Goal: Task Accomplishment & Management: Complete application form

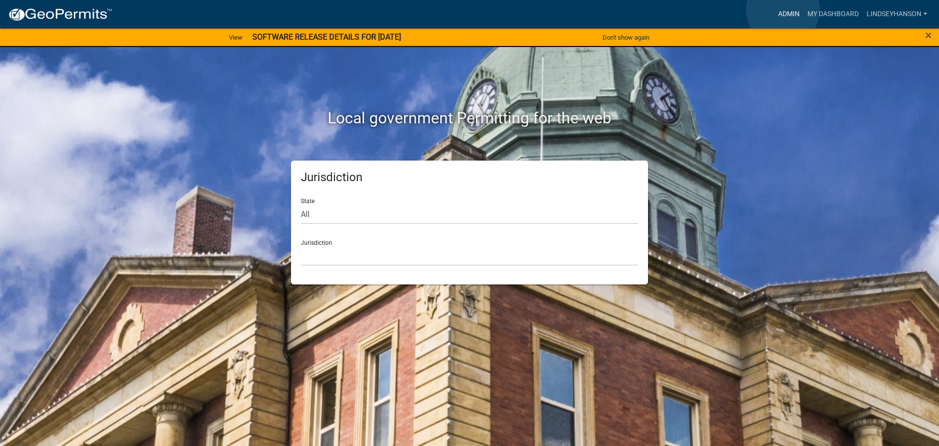
click at [783, 10] on link "Admin" at bounding box center [788, 14] width 29 height 19
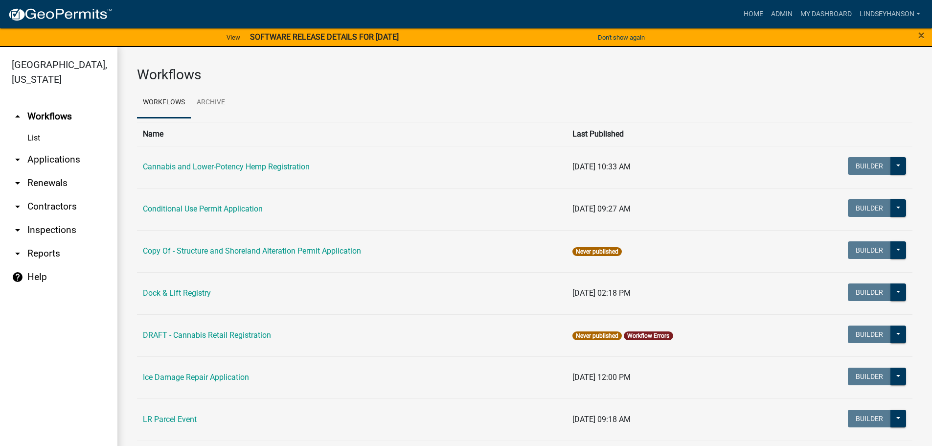
click at [69, 158] on link "arrow_drop_down Applications" at bounding box center [58, 159] width 117 height 23
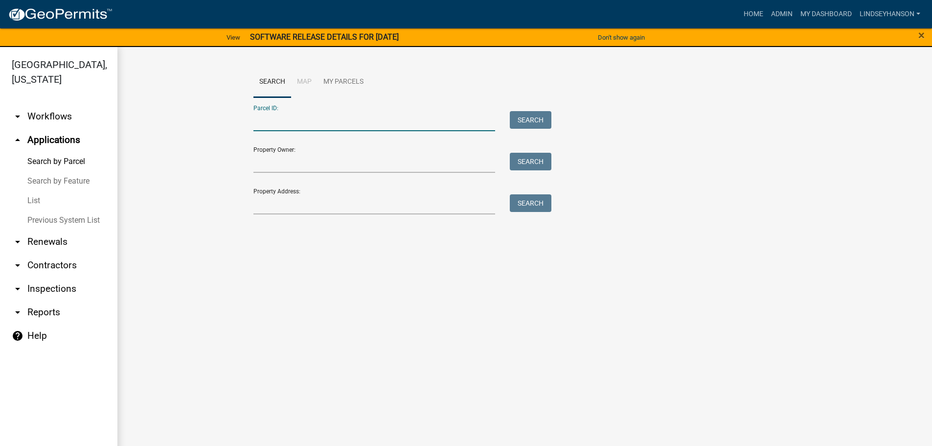
click at [337, 121] on input "Parcel ID:" at bounding box center [374, 121] width 242 height 20
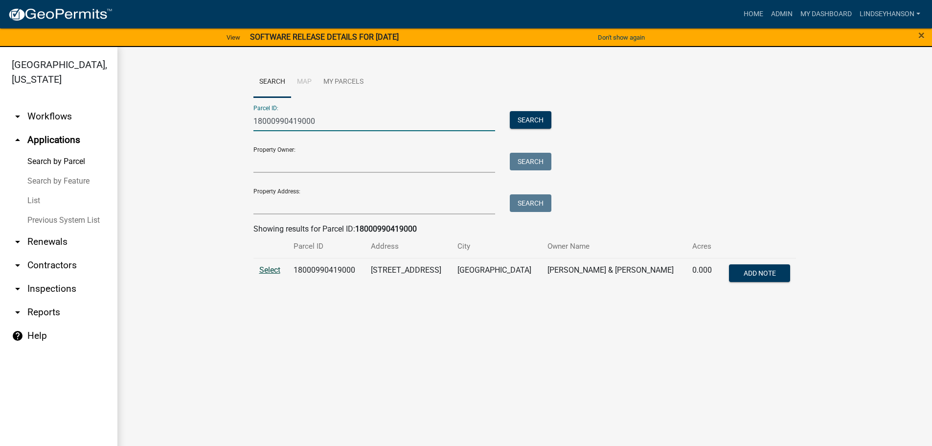
type input "18000990419000"
click at [272, 269] on span "Select" at bounding box center [269, 269] width 21 height 9
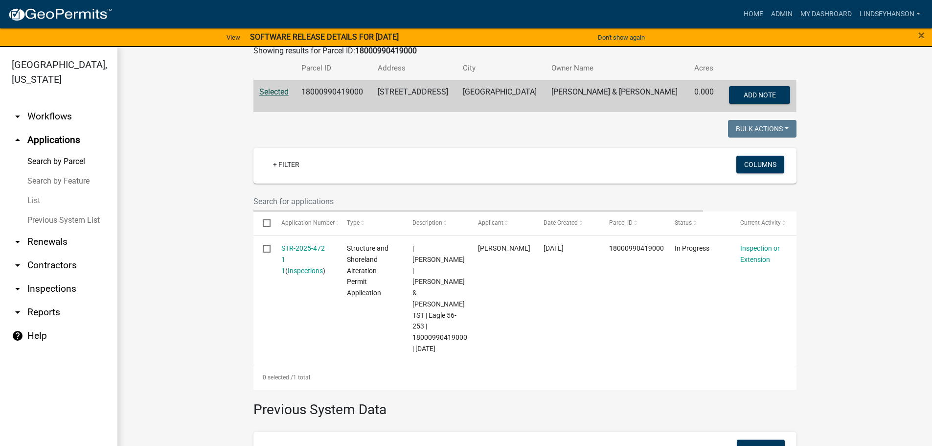
scroll to position [183, 0]
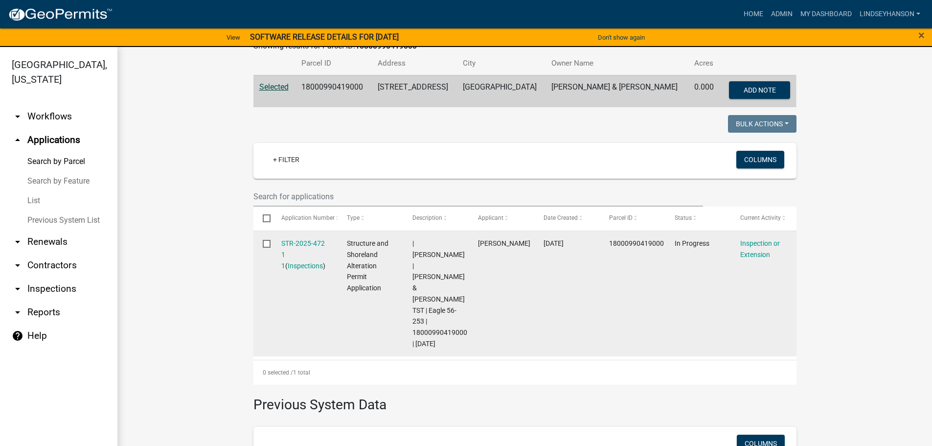
drag, startPoint x: 297, startPoint y: 242, endPoint x: 276, endPoint y: 303, distance: 64.5
click at [276, 303] on datatable-body-cell "STR-2025-472 1 1 ( Inspections )" at bounding box center [305, 293] width 66 height 125
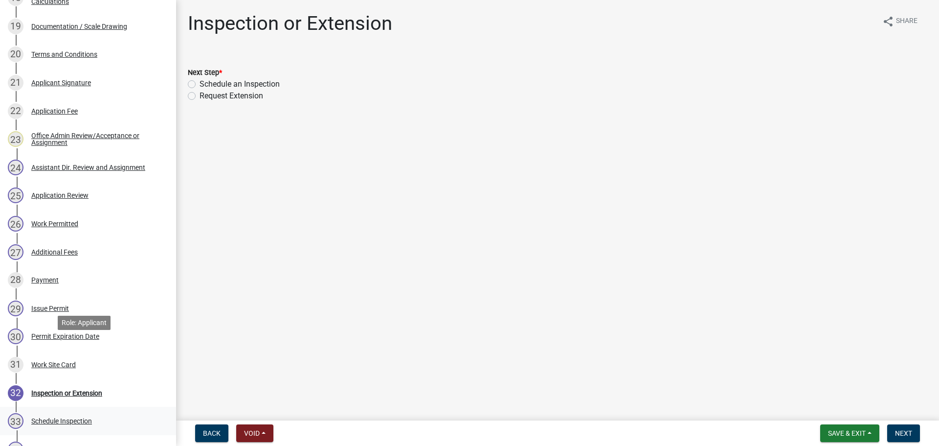
scroll to position [783, 0]
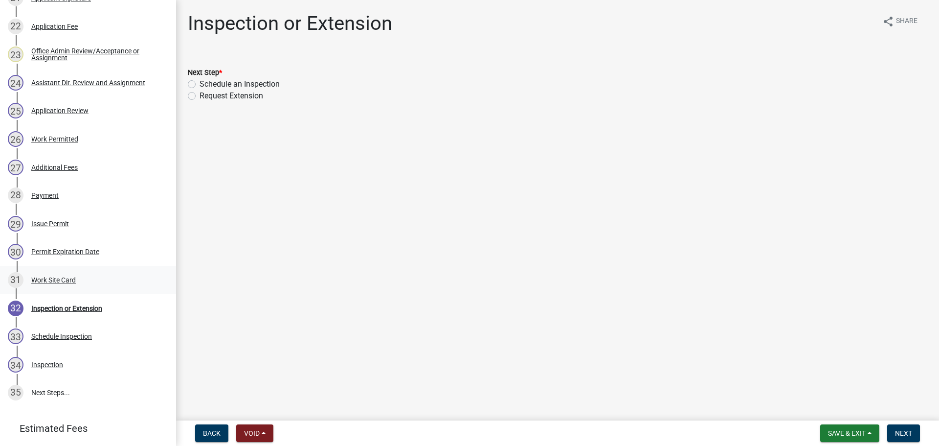
click at [58, 279] on div "Work Site Card" at bounding box center [53, 279] width 45 height 7
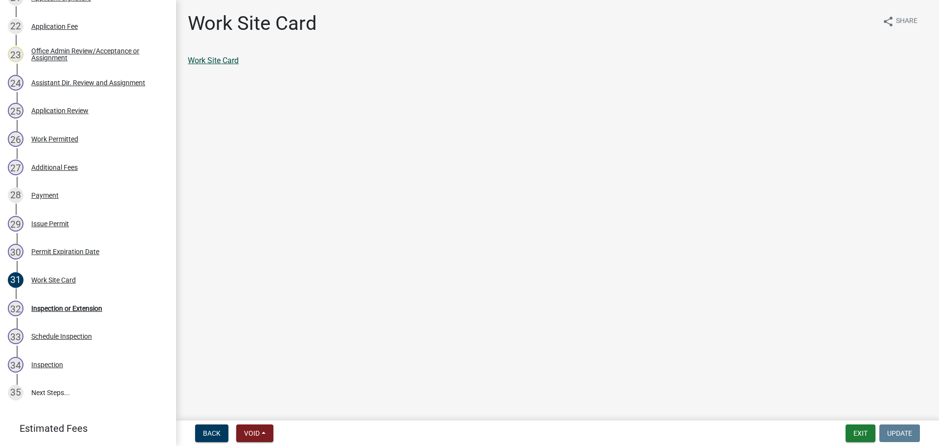
click at [228, 60] on link "Work Site Card" at bounding box center [213, 60] width 51 height 9
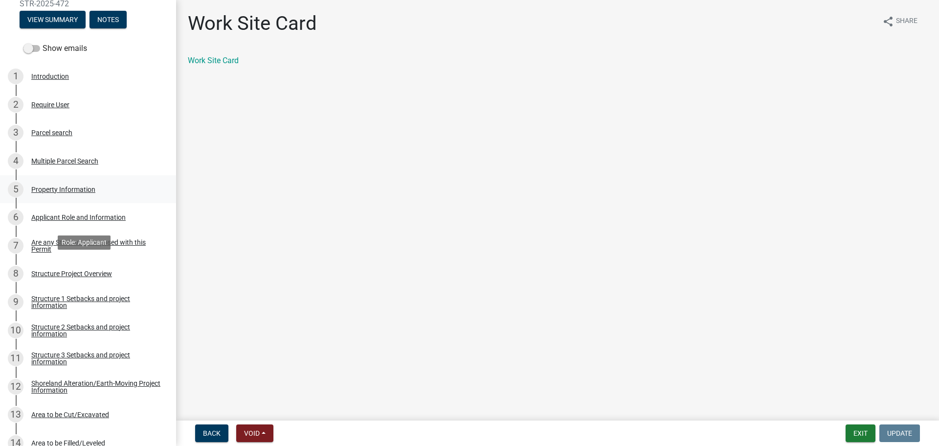
scroll to position [147, 0]
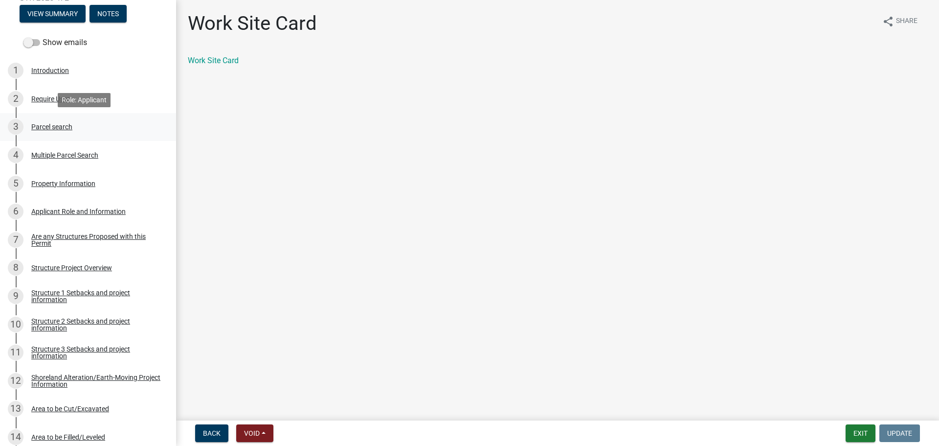
click at [65, 120] on div "3 Parcel search" at bounding box center [84, 127] width 153 height 16
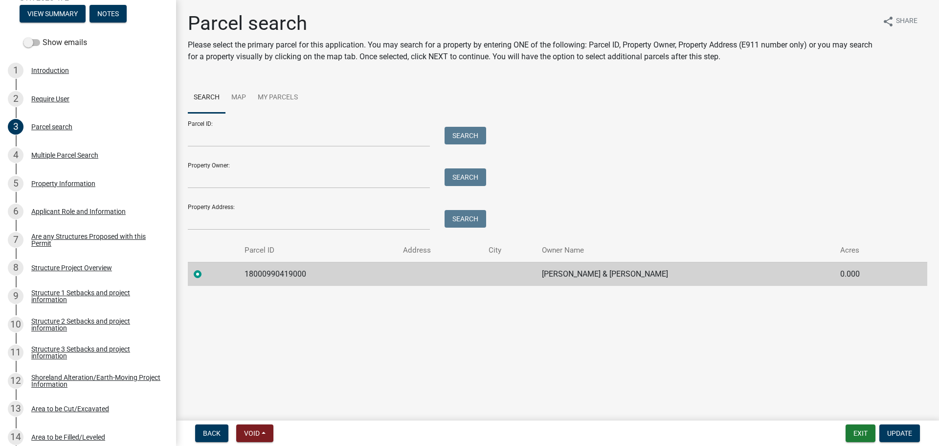
click at [264, 272] on td "18000990419000" at bounding box center [318, 274] width 158 height 24
copy td "18000990419000"
click at [45, 158] on div "Multiple Parcel Search" at bounding box center [64, 155] width 67 height 7
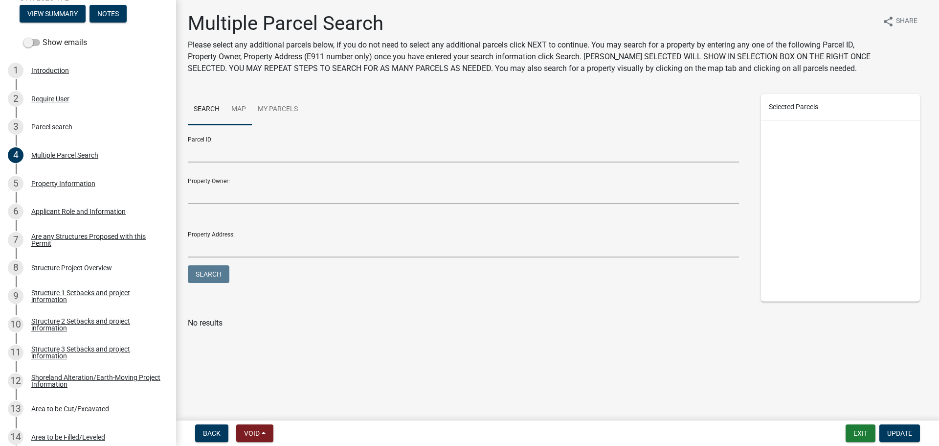
click at [235, 107] on link "Map" at bounding box center [238, 109] width 26 height 31
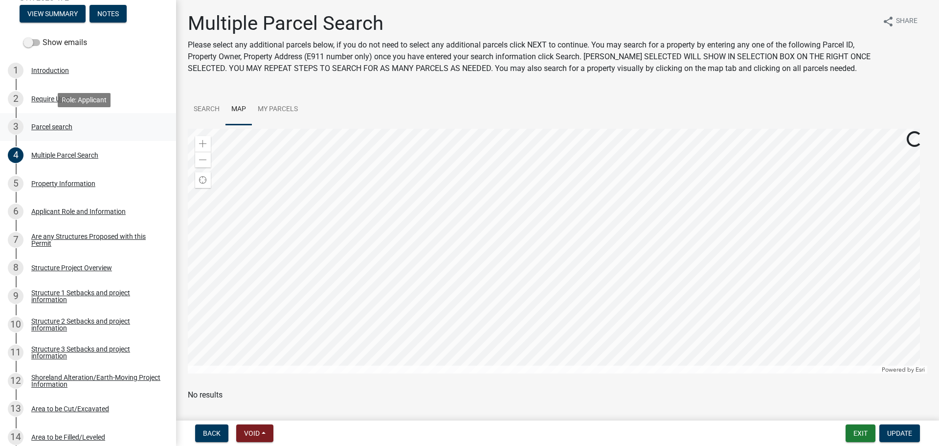
click at [54, 126] on div "Parcel search" at bounding box center [51, 126] width 41 height 7
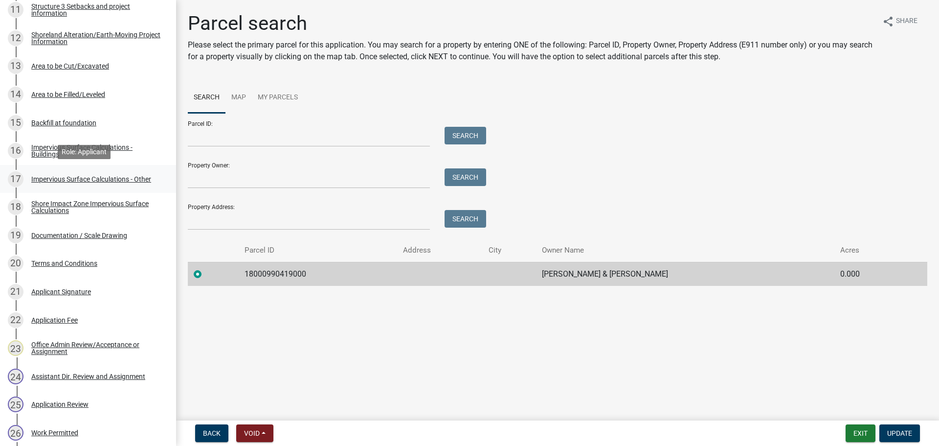
scroll to position [440, 0]
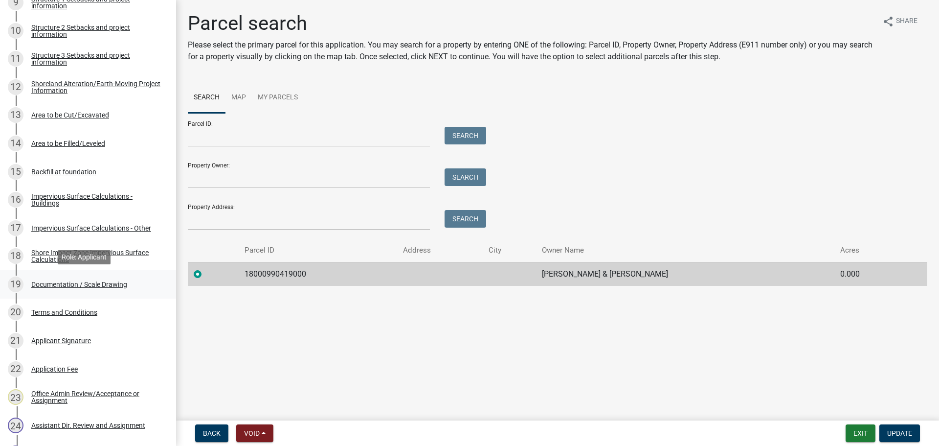
click at [102, 285] on div "Documentation / Scale Drawing" at bounding box center [79, 284] width 96 height 7
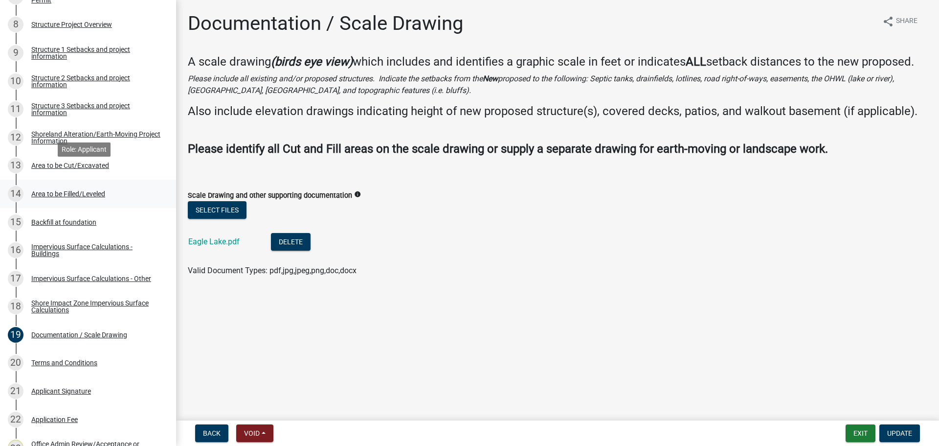
scroll to position [245, 0]
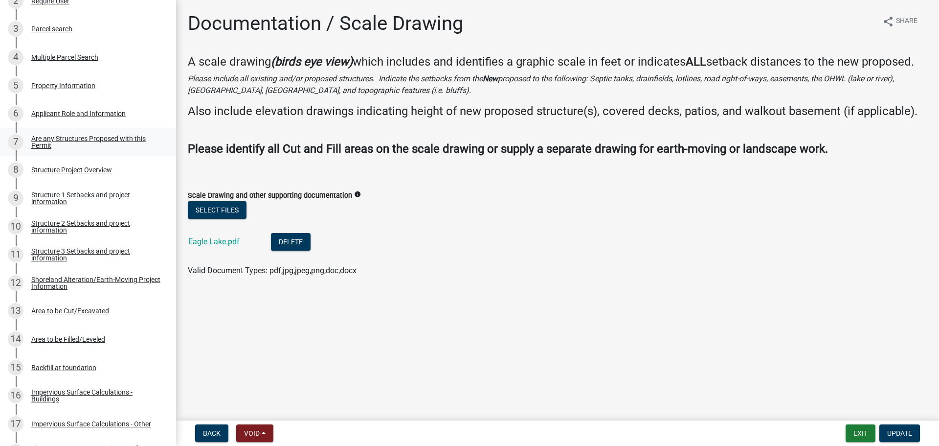
click at [102, 139] on div "Are any Structures Proposed with this Permit" at bounding box center [95, 142] width 129 height 14
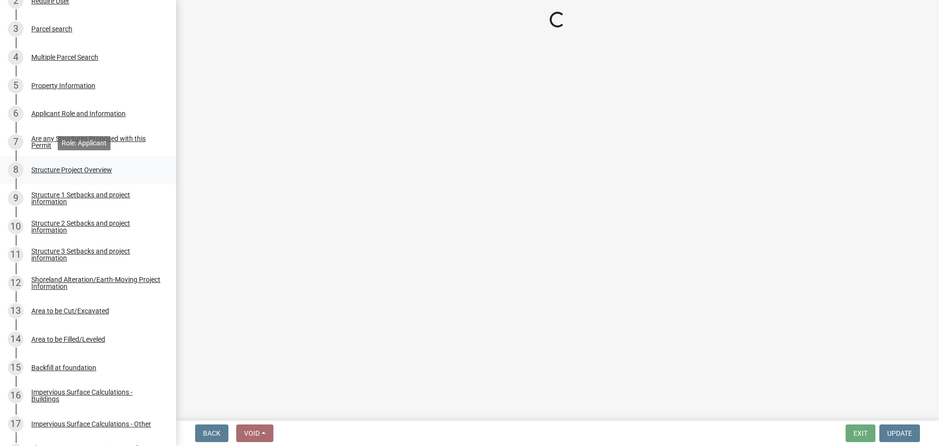
click at [98, 166] on div "Structure Project Overview" at bounding box center [71, 169] width 81 height 7
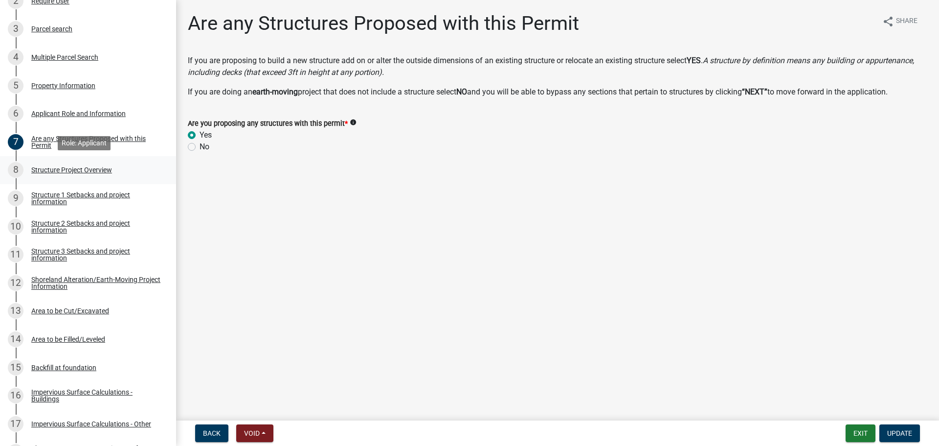
click at [97, 167] on div "Structure Project Overview" at bounding box center [71, 169] width 81 height 7
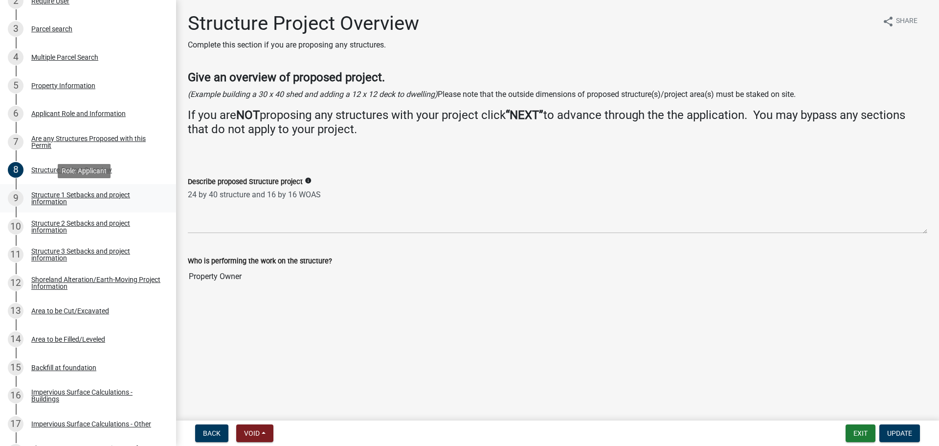
click at [90, 196] on div "Structure 1 Setbacks and project information" at bounding box center [95, 198] width 129 height 14
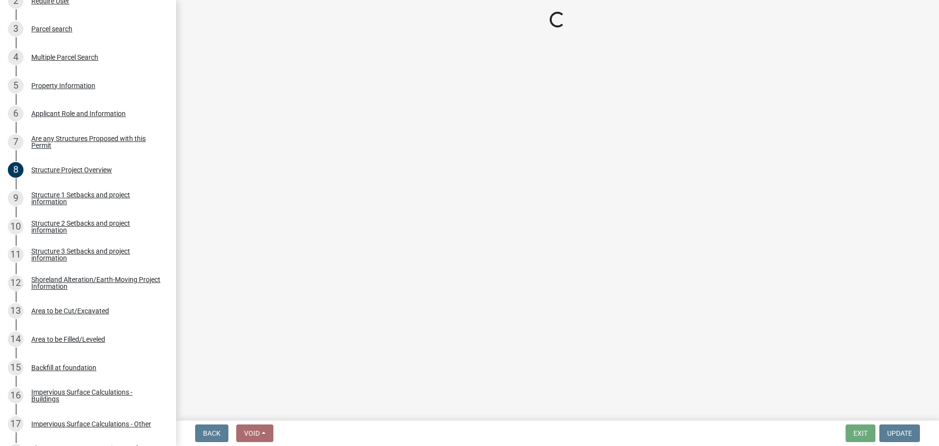
select select "c185e313-3403-4239-bd61-bb563c58a77a"
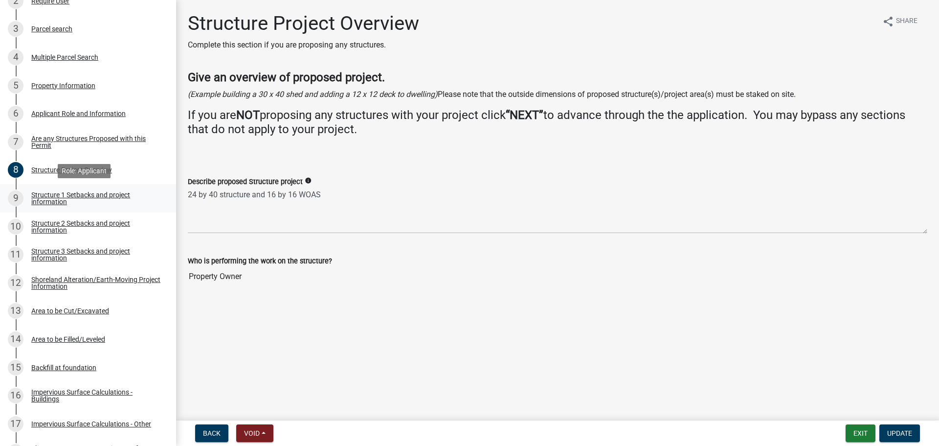
click at [92, 191] on div "Structure 1 Setbacks and project information" at bounding box center [95, 198] width 129 height 14
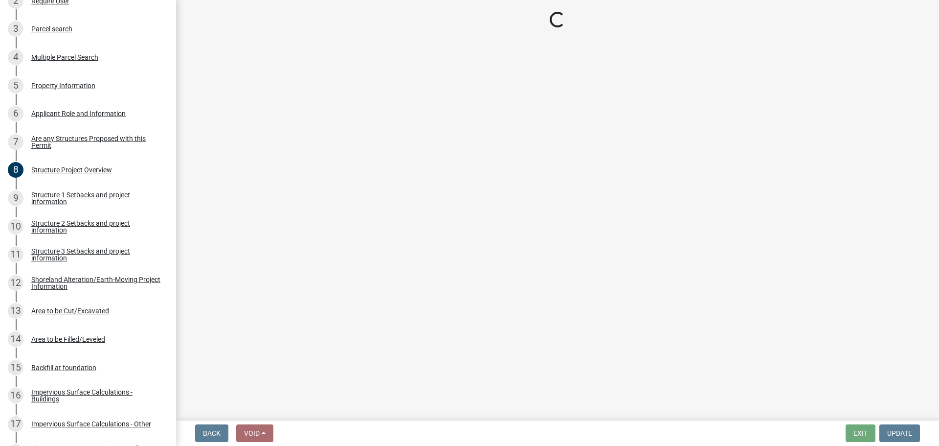
select select "c185e313-3403-4239-bd61-bb563c58a77a"
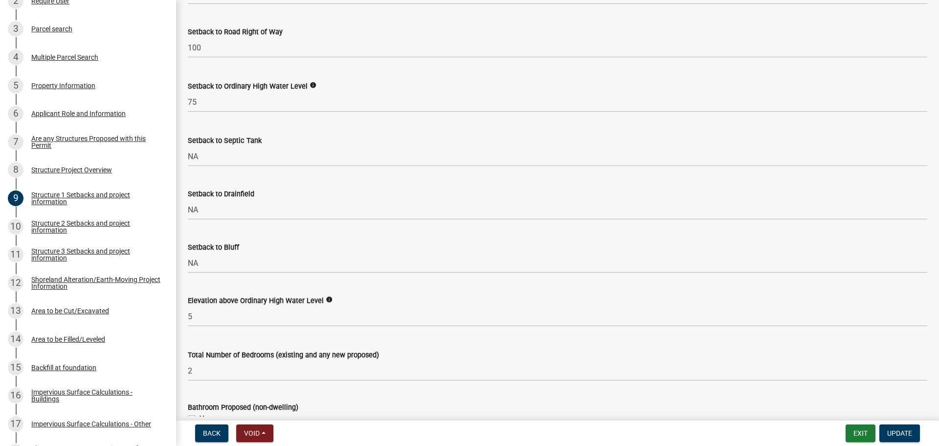
scroll to position [1109, 0]
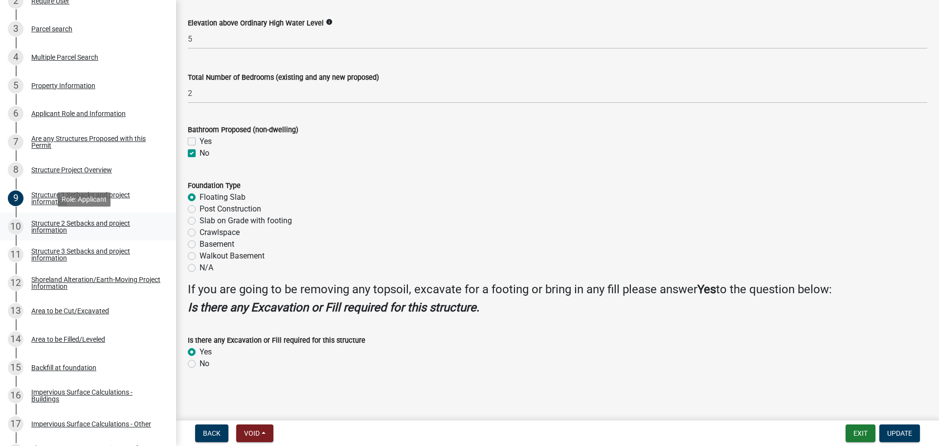
click at [49, 224] on div "Structure 2 Setbacks and project information" at bounding box center [95, 227] width 129 height 14
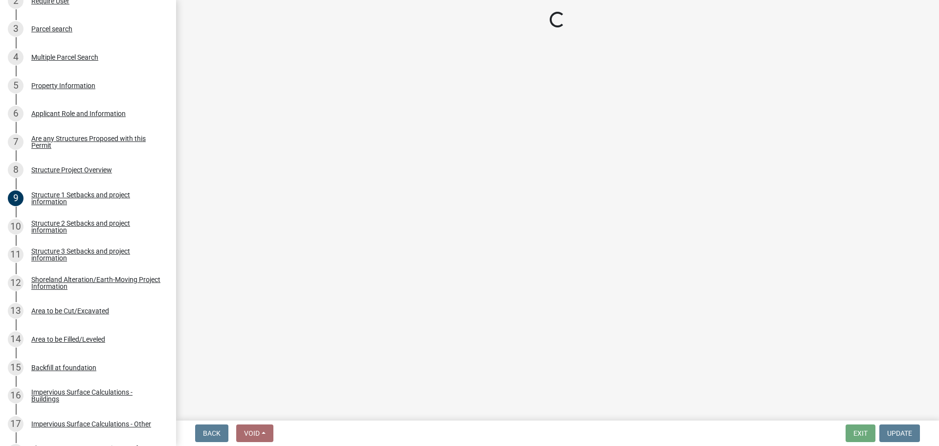
select select "c185e313-3403-4239-bd61-bb563c58a77a"
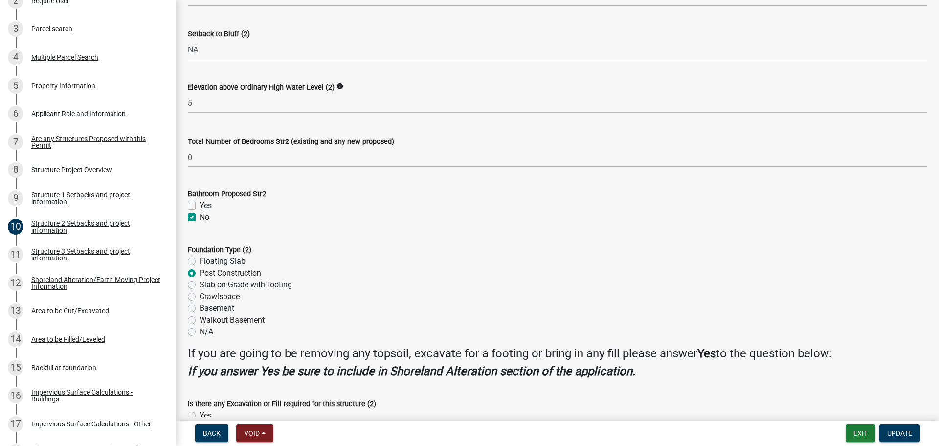
scroll to position [867, 0]
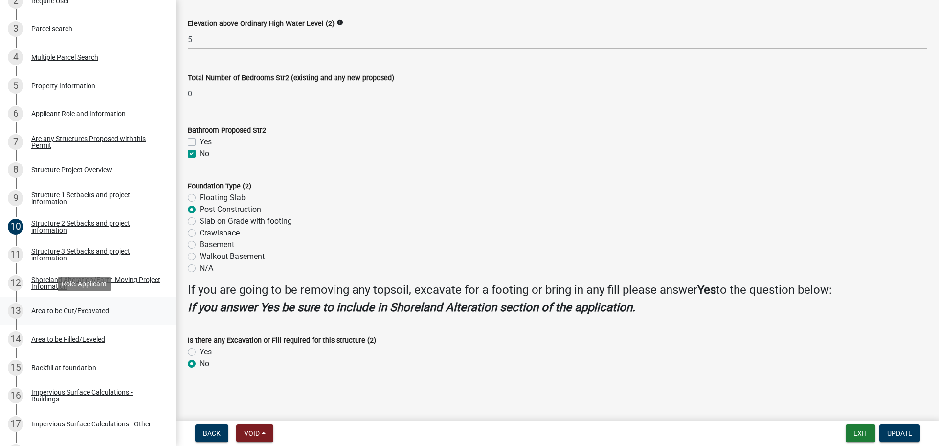
click at [61, 312] on div "Area to be Cut/Excavated" at bounding box center [70, 310] width 78 height 7
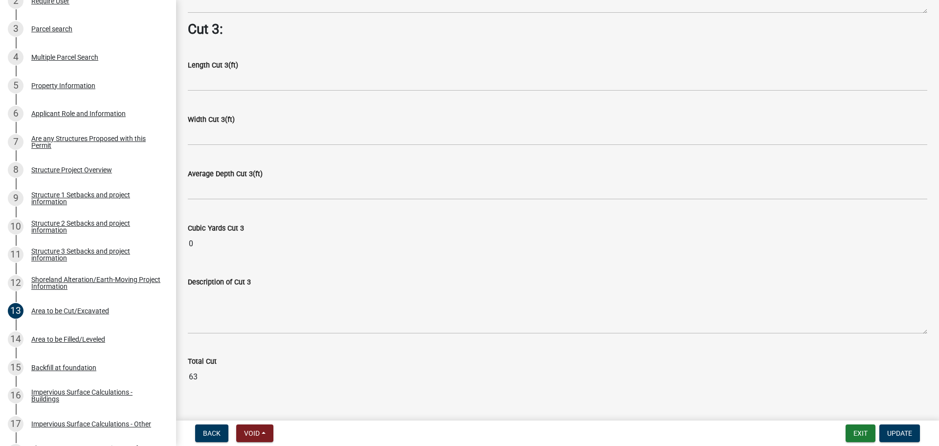
scroll to position [1260, 0]
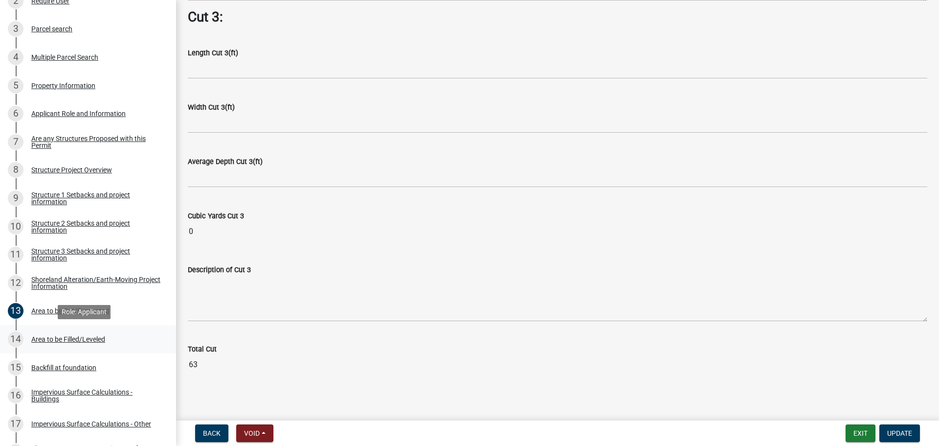
click at [69, 332] on div "14 Area to be Filled/Leveled" at bounding box center [84, 339] width 153 height 16
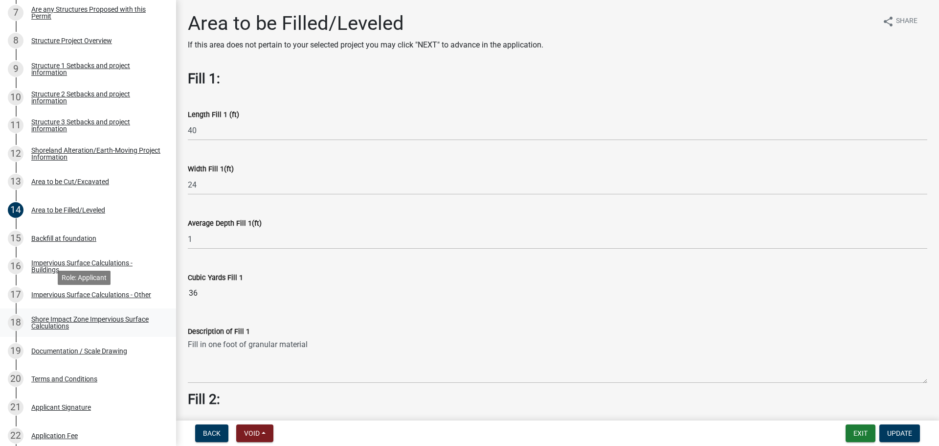
scroll to position [391, 0]
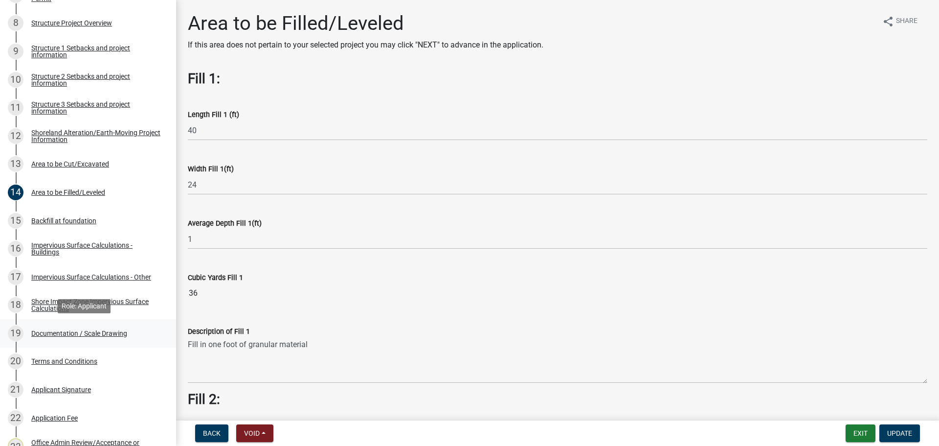
click at [83, 333] on div "Documentation / Scale Drawing" at bounding box center [79, 333] width 96 height 7
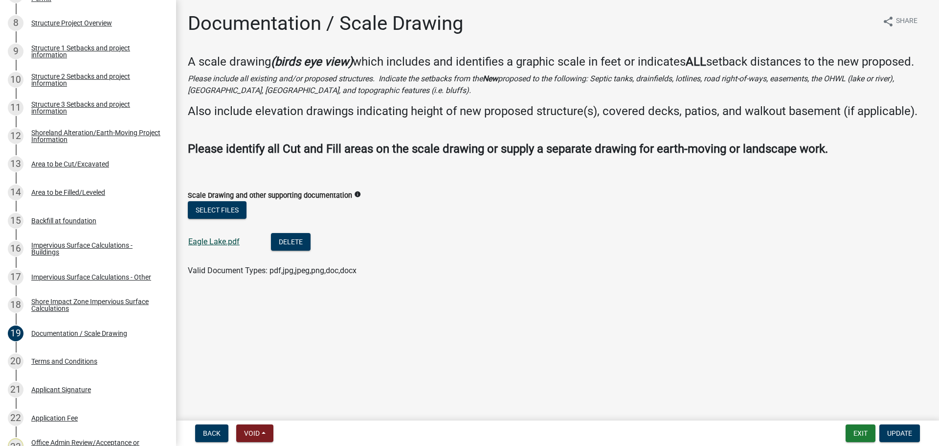
click at [218, 245] on link "Eagle Lake.pdf" at bounding box center [213, 241] width 51 height 9
click at [88, 45] on div "Structure 1 Setbacks and project information" at bounding box center [95, 52] width 129 height 14
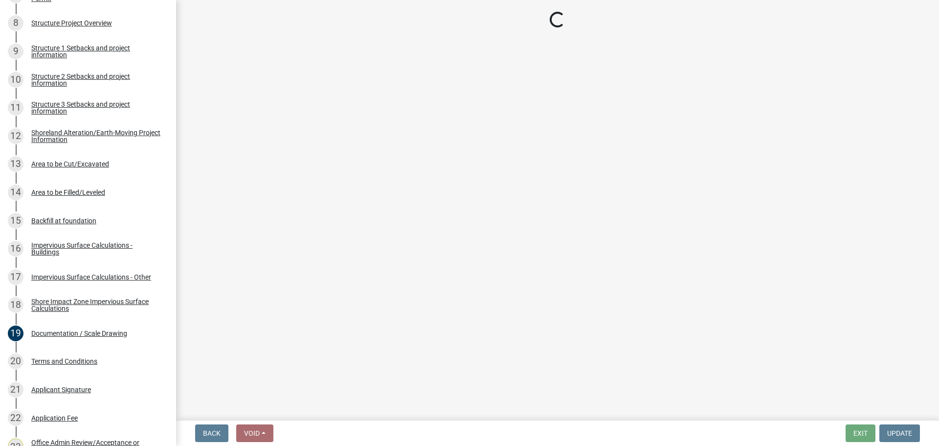
select select "c185e313-3403-4239-bd61-bb563c58a77a"
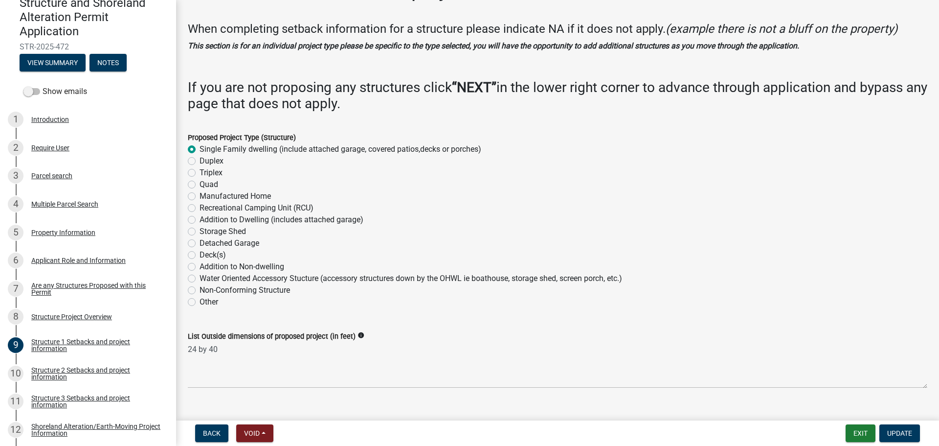
scroll to position [0, 0]
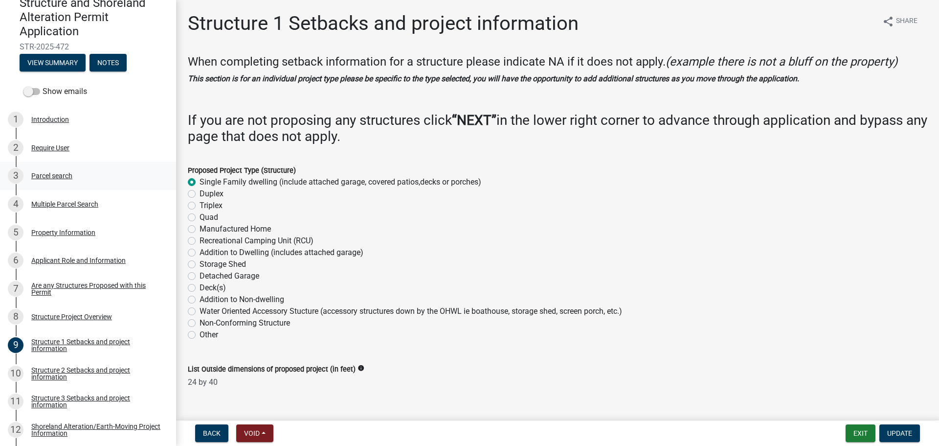
click at [48, 182] on div "3 Parcel search" at bounding box center [84, 176] width 153 height 16
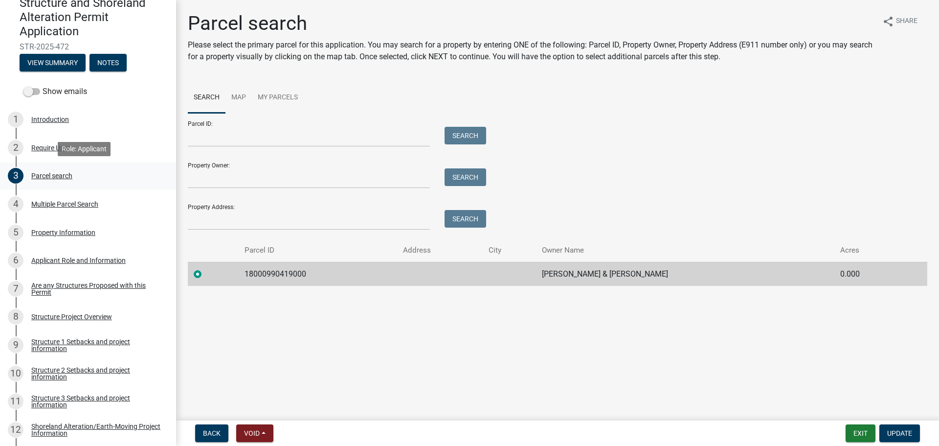
click at [57, 235] on div "Property Information" at bounding box center [63, 232] width 64 height 7
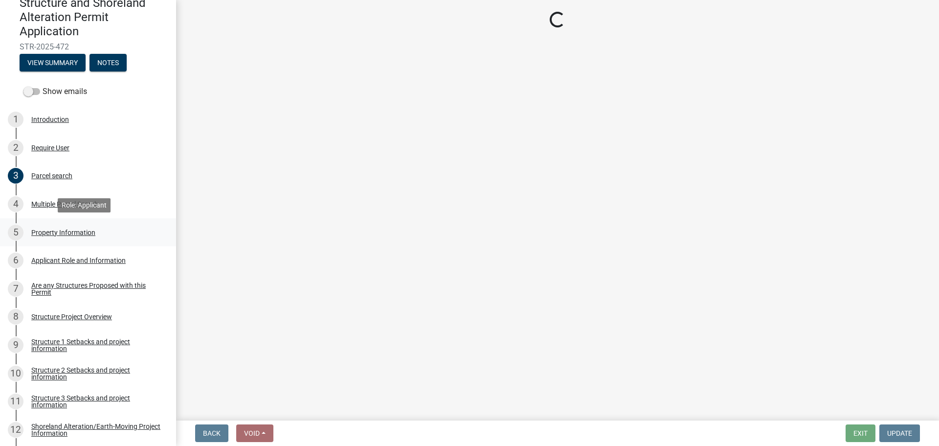
select select "2d6f3b2e-28b0-4a7e-9ef9-e971b7bc4137"
select select "9233bc03-43b7-4bc3-a622-0f4482adc204"
